Goal: Task Accomplishment & Management: Complete application form

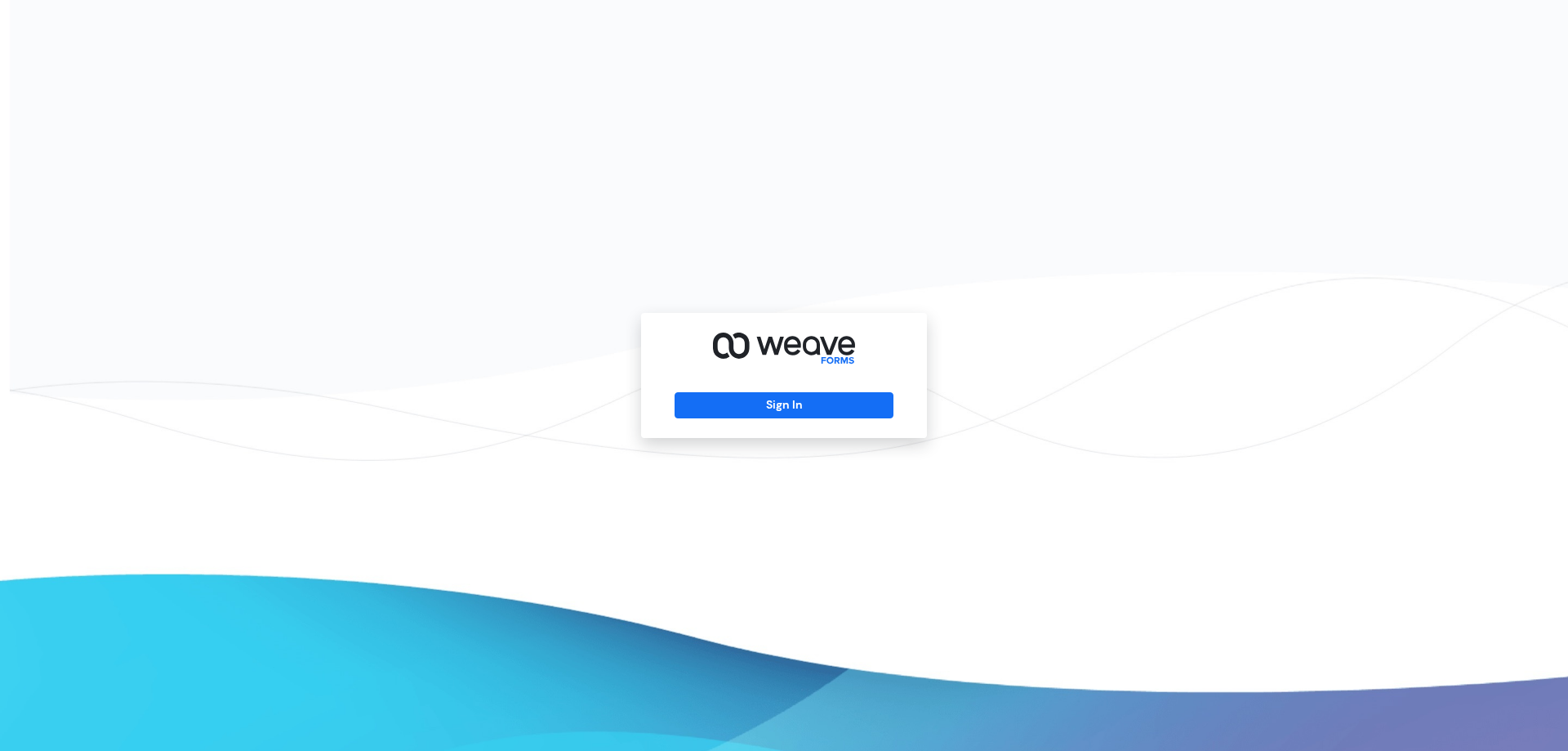
click at [742, 422] on div "Sign In" at bounding box center [784, 375] width 286 height 125
click at [739, 415] on button "Sign In" at bounding box center [783, 404] width 218 height 26
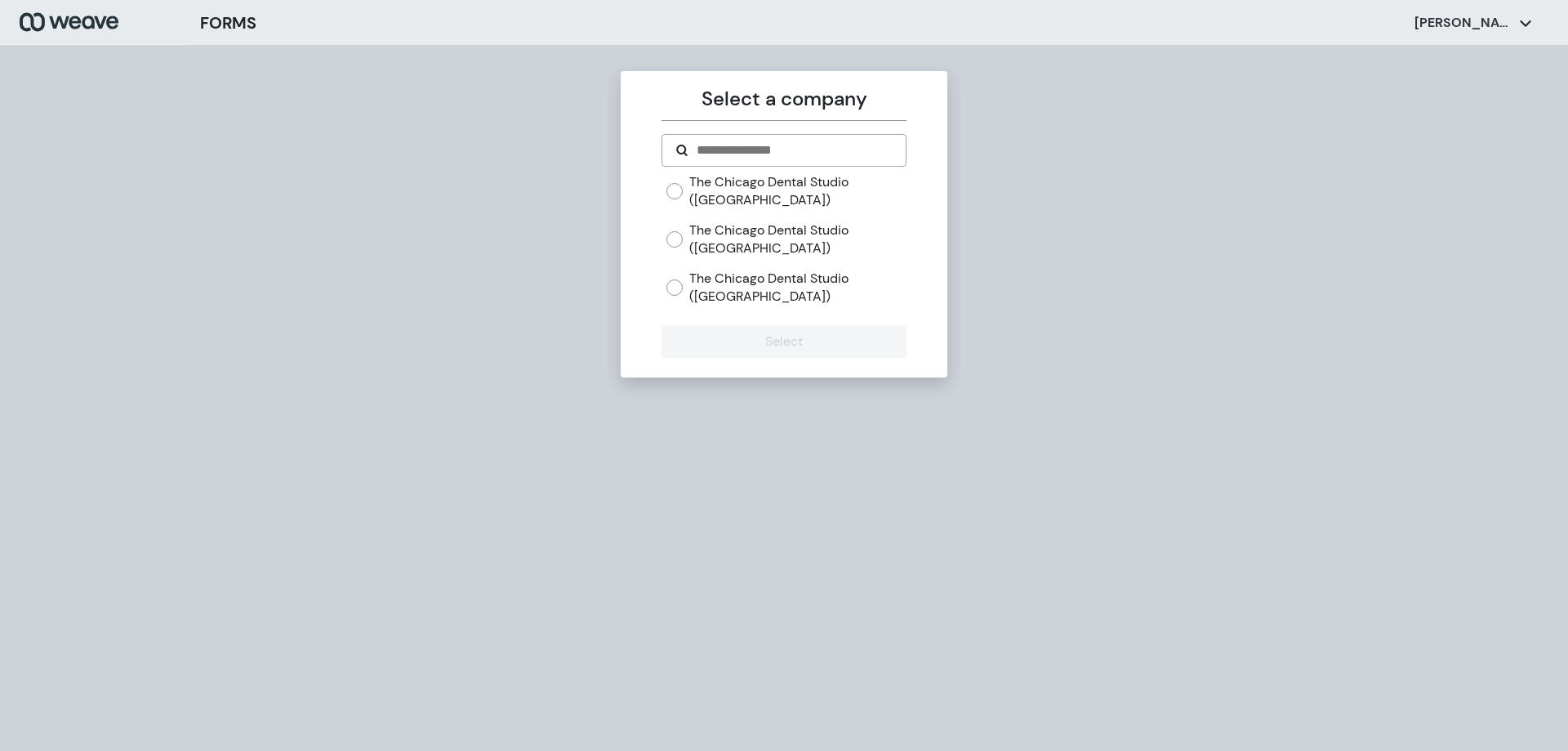
click at [724, 295] on label "The Chicago Dental Studio ([GEOGRAPHIC_DATA])" at bounding box center [797, 287] width 217 height 35
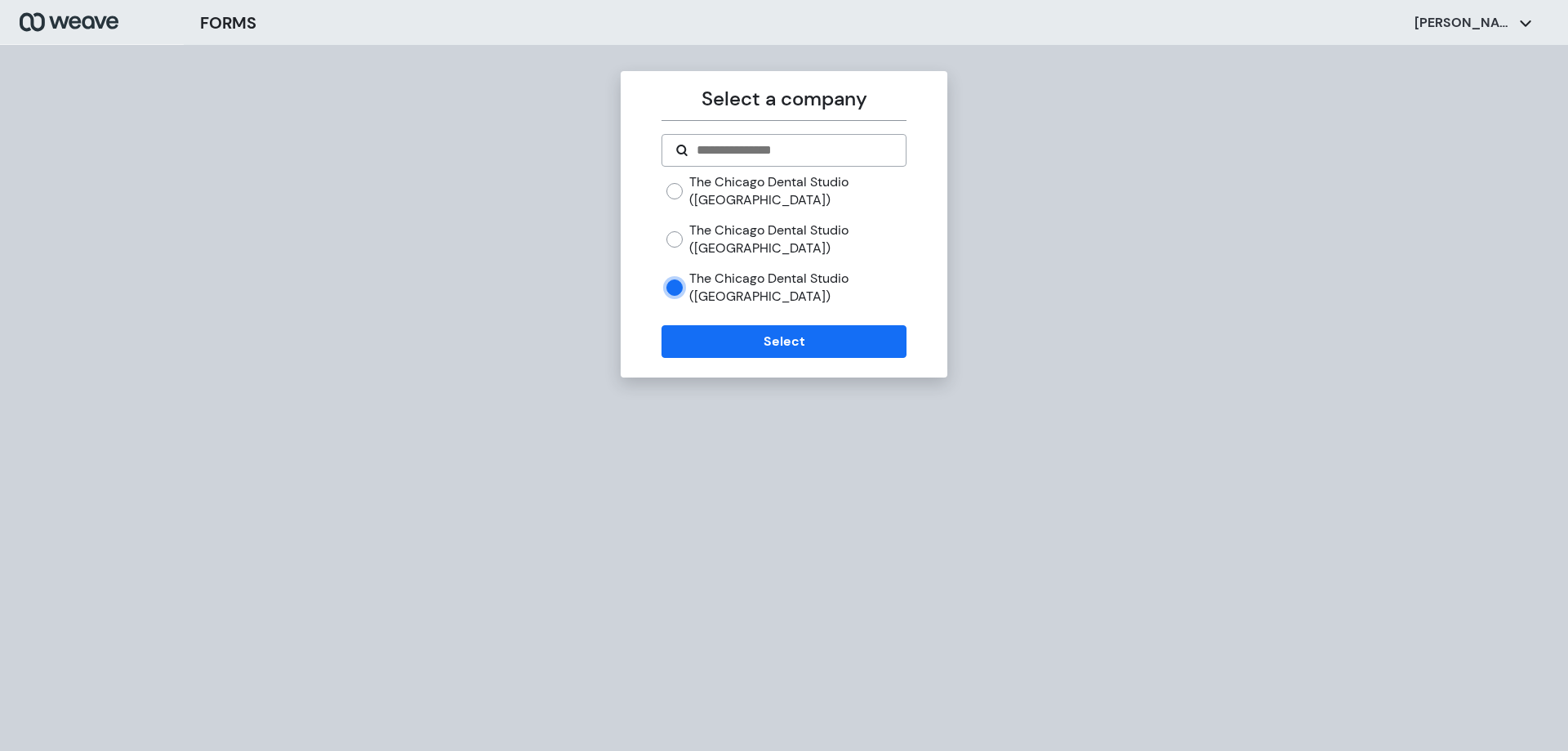
click at [758, 368] on div "Select a company The Chicago Dental Studio ([GEOGRAPHIC_DATA]) The Chicago Dent…" at bounding box center [784, 224] width 327 height 306
click at [759, 365] on div "Select a company The Chicago Dental Studio ([GEOGRAPHIC_DATA]) The Chicago Dent…" at bounding box center [784, 224] width 327 height 306
click at [757, 354] on button "Select" at bounding box center [783, 341] width 244 height 32
